Goal: Communication & Community: Participate in discussion

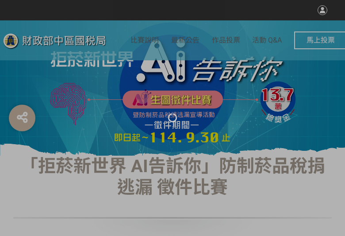
select select "vote"
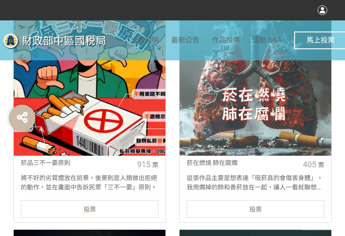
scroll to position [399, 0]
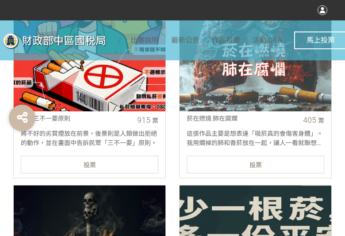
click at [129, 167] on div "投票" at bounding box center [90, 164] width 138 height 18
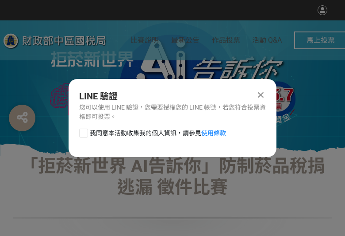
click at [85, 132] on div at bounding box center [83, 132] width 9 height 9
checkbox input "true"
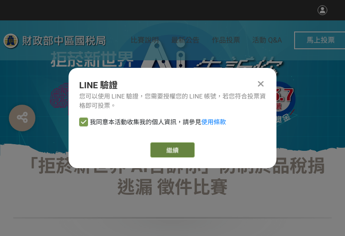
click at [169, 147] on button "繼續" at bounding box center [173, 149] width 44 height 15
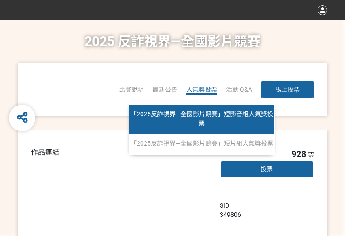
click at [201, 121] on span "「2025反詐視界—全國影片競賽」短影音組人氣獎投票" at bounding box center [202, 118] width 143 height 16
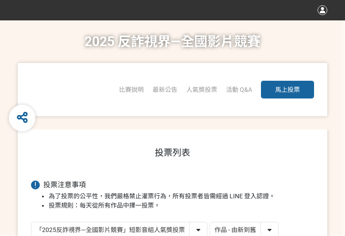
click at [261, 229] on select "作品 - 由新到舊 作品 - 由舊到新 票數 - 由多到少 票數 - 由少到多" at bounding box center [244, 229] width 68 height 15
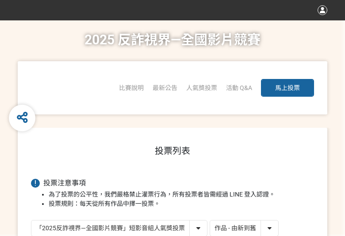
select select "vote"
click at [210, 220] on select "作品 - 由新到舊 作品 - 由舊到新 票數 - 由多到少 票數 - 由少到多" at bounding box center [244, 227] width 68 height 15
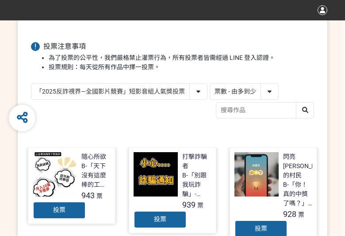
scroll to position [177, 0]
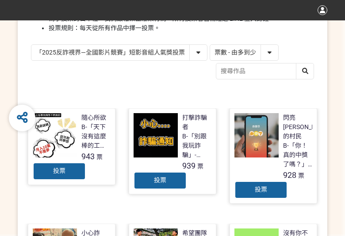
click at [64, 175] on div "投票" at bounding box center [59, 171] width 53 height 18
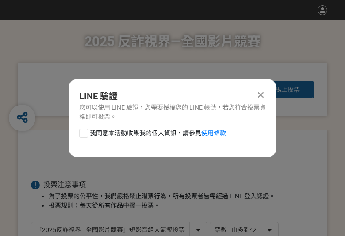
scroll to position [0, 0]
click at [74, 135] on div "我同意本活動收集我的個人資訊，請參見 使用條款" at bounding box center [173, 137] width 208 height 18
click at [81, 131] on div "我同意本活動收集我的個人資訊，請參見 使用條款" at bounding box center [173, 137] width 208 height 18
click at [82, 131] on div at bounding box center [83, 132] width 9 height 9
checkbox input "true"
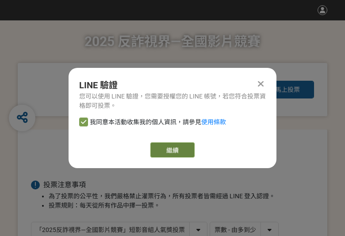
click at [155, 147] on button "繼續" at bounding box center [173, 149] width 44 height 15
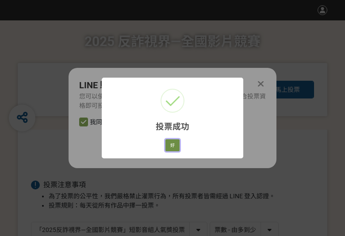
click at [171, 143] on button "好" at bounding box center [173, 145] width 14 height 12
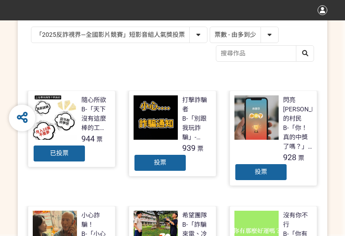
scroll to position [181, 0]
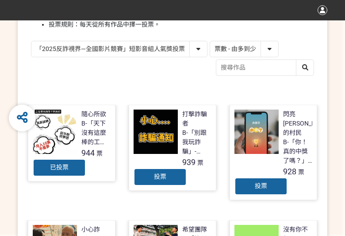
click at [132, 48] on select "「2025反詐視界—全國影片競賽」短影音組人氣獎投票 「2025反詐視界—全國影片競賽」短片組人氣獎投票" at bounding box center [119, 48] width 176 height 15
select select "13146"
click at [31, 41] on select "「2025反詐視界—全國影片競賽」短影音組人氣獎投票 「2025反詐視界—全國影片競賽」短片組人氣獎投票" at bounding box center [119, 48] width 176 height 15
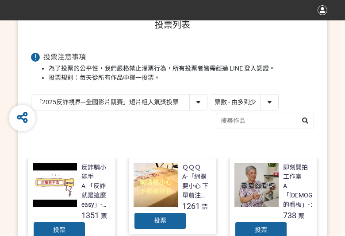
scroll to position [133, 0]
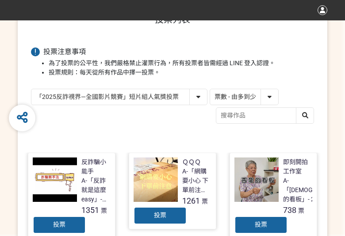
click at [49, 222] on div "投票" at bounding box center [59, 225] width 53 height 18
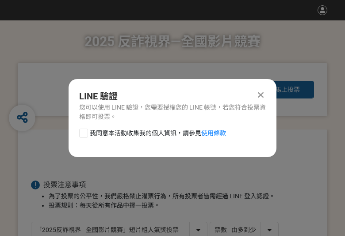
scroll to position [0, 0]
click at [83, 128] on div "LINE 驗證 您可以使用 LINE 驗證，您需要授權您的 LINE 帳號，若您符合投票資格即可投票。 我同意本活動收集我的個人資訊，請參見 使用條款" at bounding box center [173, 118] width 208 height 78
click at [85, 134] on div at bounding box center [83, 132] width 9 height 9
checkbox input "true"
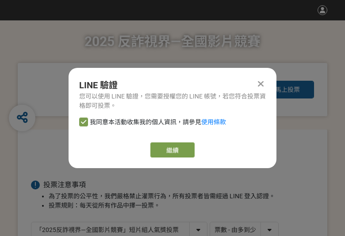
click at [173, 158] on div "LINE 驗證 您可以使用 LINE 驗證，您需要授權您的 LINE 帳號，若您符合投票資格即可投票。 我同意本活動收集我的個人資訊，請參見 使用條款 繼續" at bounding box center [173, 118] width 208 height 100
click at [167, 152] on button "繼續" at bounding box center [173, 149] width 44 height 15
